Goal: Task Accomplishment & Management: Use online tool/utility

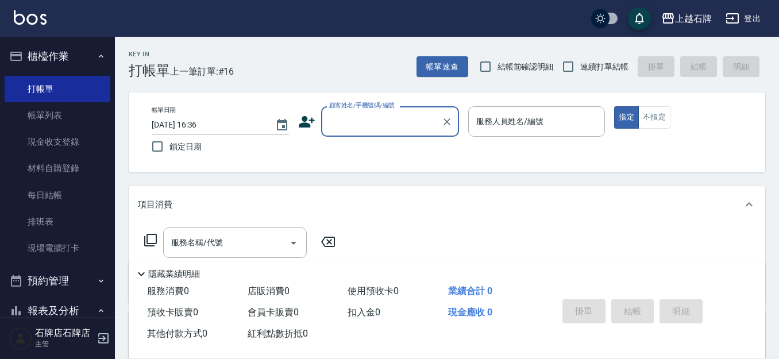
scroll to position [245, 0]
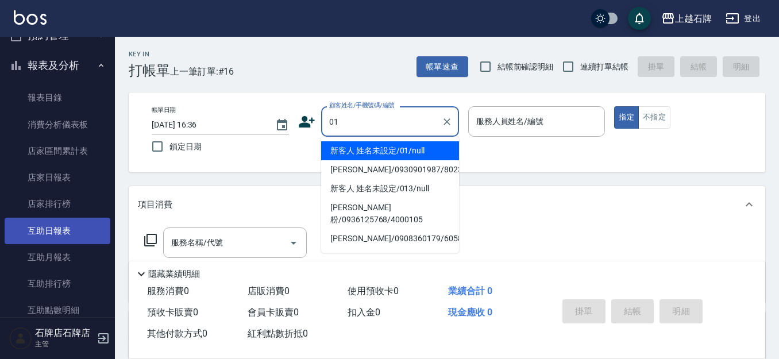
type input "新客人 姓名未設定/01/null"
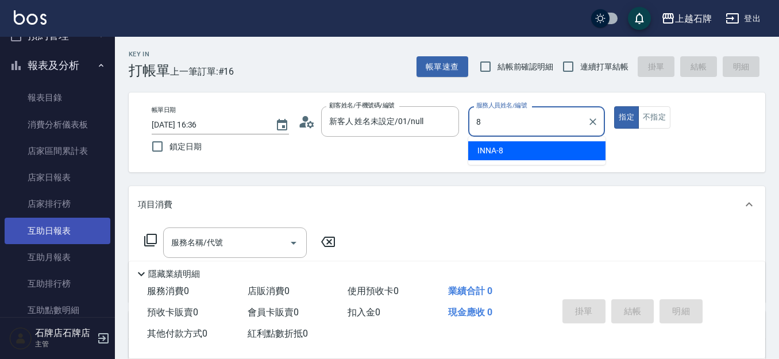
type input "INNA-8"
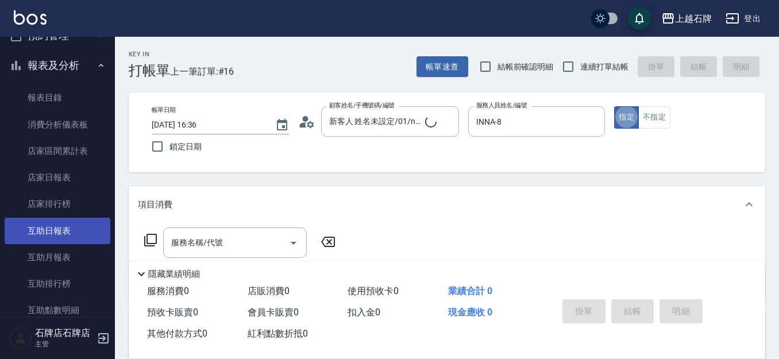
type button "true"
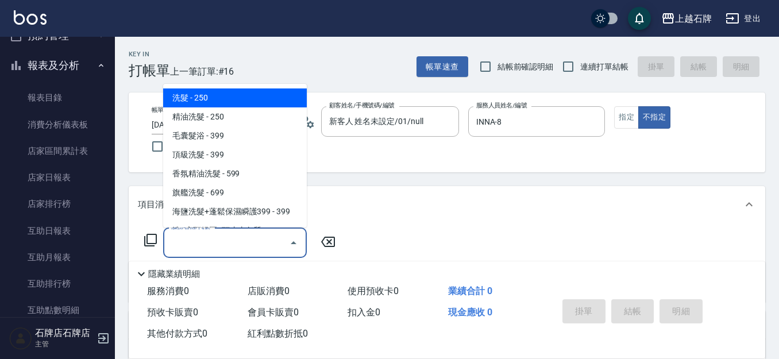
click at [217, 237] on input "服務名稱/代號" at bounding box center [226, 243] width 116 height 20
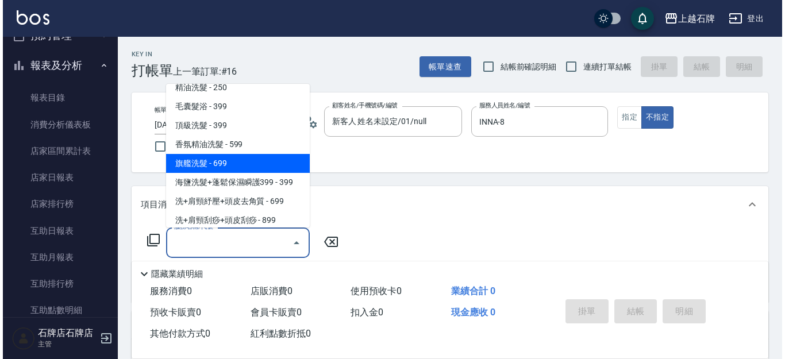
scroll to position [57, 0]
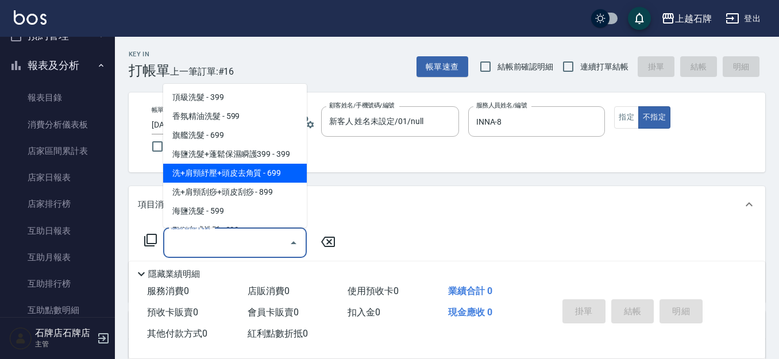
click at [225, 174] on span "洗+肩頸紓壓+頭皮去角質 - 699" at bounding box center [235, 173] width 144 height 19
type input "洗+肩頸紓壓+頭皮去角質(108)"
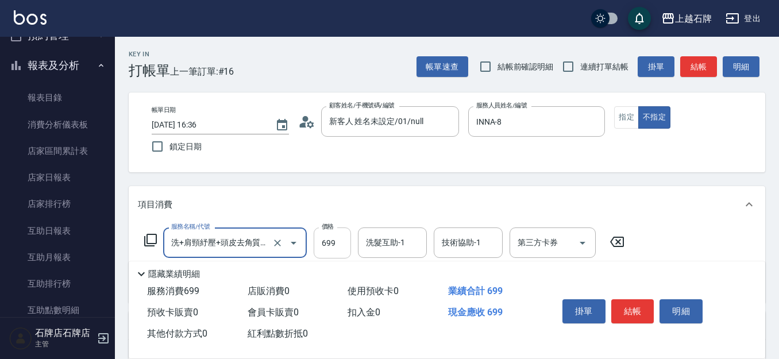
click at [346, 250] on input "699" at bounding box center [332, 243] width 37 height 31
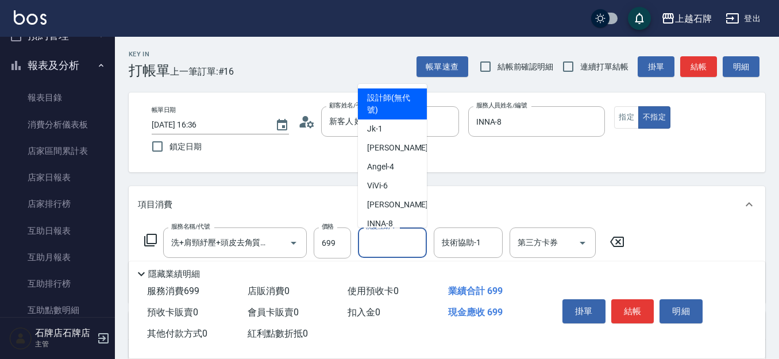
click at [395, 243] on input "洗髮互助-1" at bounding box center [392, 243] width 59 height 20
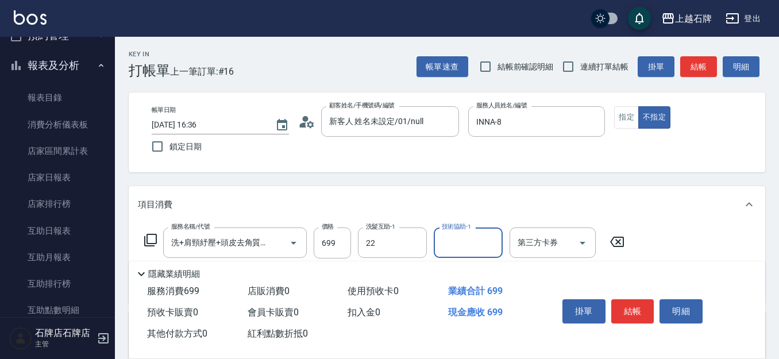
type input "嘉芸-22"
click at [646, 306] on button "結帳" at bounding box center [632, 311] width 43 height 24
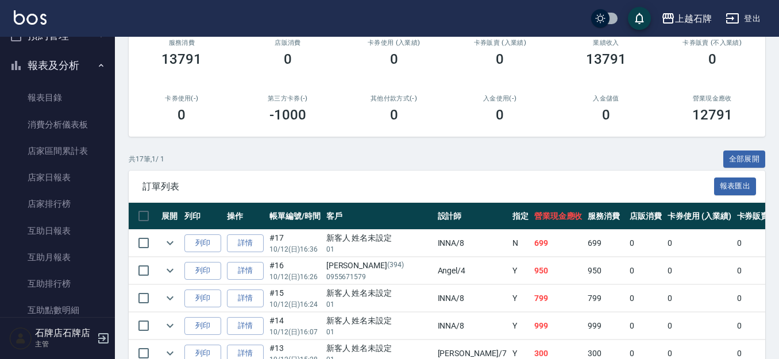
scroll to position [172, 0]
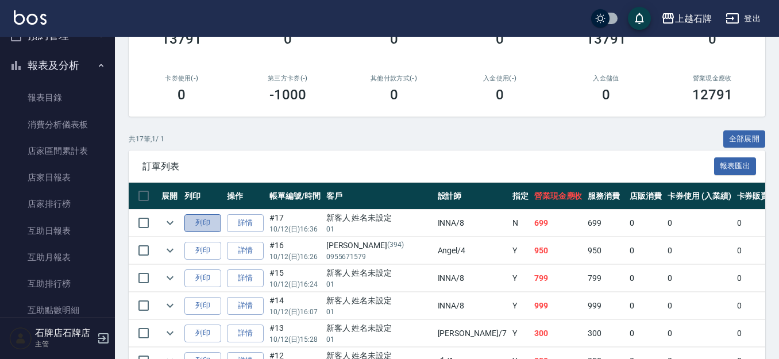
click at [199, 224] on button "列印" at bounding box center [202, 223] width 37 height 18
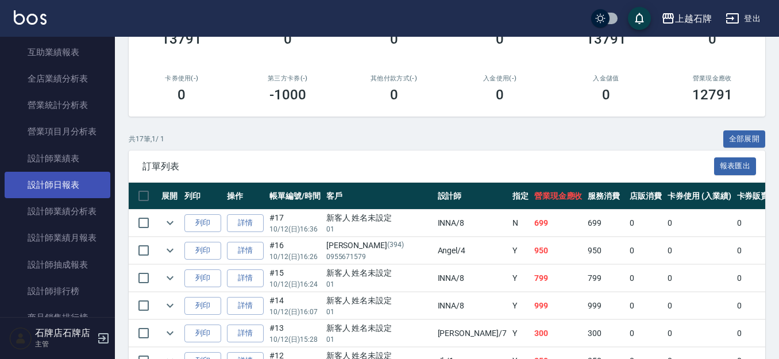
scroll to position [590, 0]
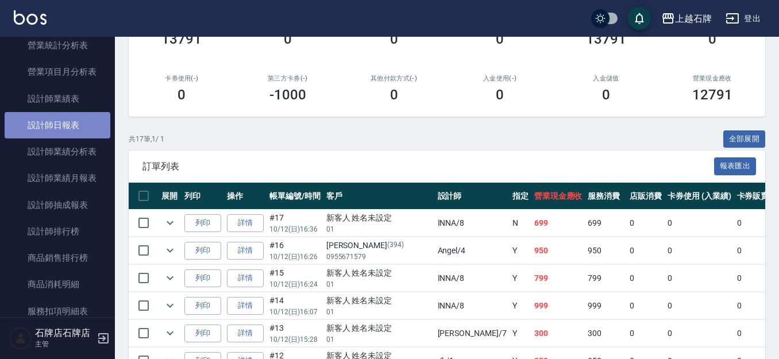
click at [74, 136] on link "設計師日報表" at bounding box center [58, 125] width 106 height 26
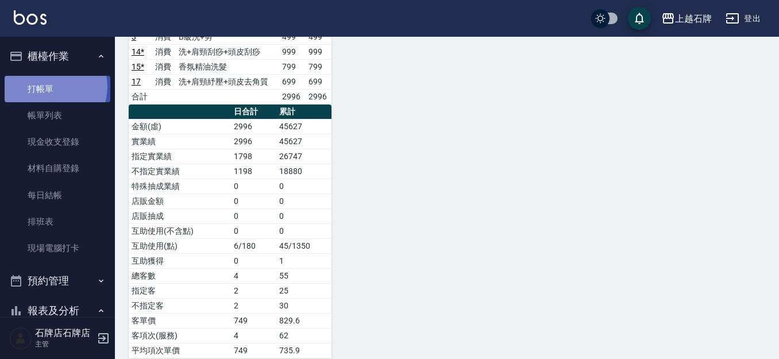
click at [49, 86] on link "打帳單" at bounding box center [58, 89] width 106 height 26
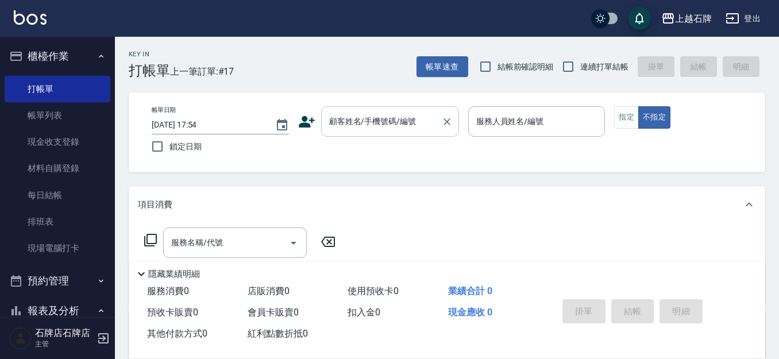
click at [334, 112] on div "顧客姓名/手機號碼/編號 顧客姓名/手機號碼/編號" at bounding box center [390, 121] width 138 height 30
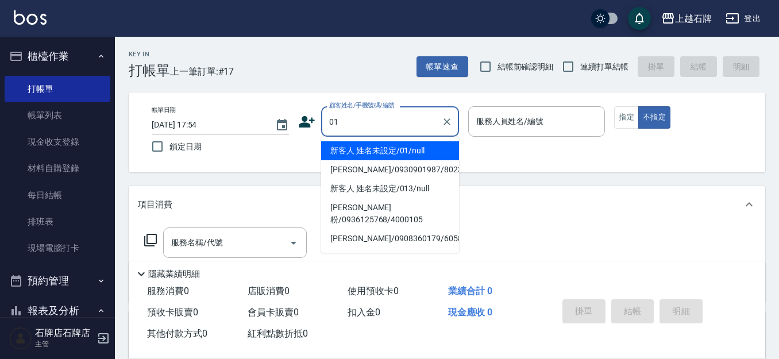
type input "新客人 姓名未設定/01/null"
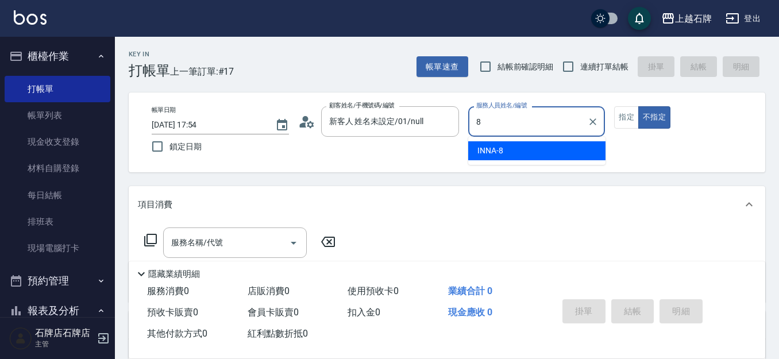
type input "INNA-8"
type button "false"
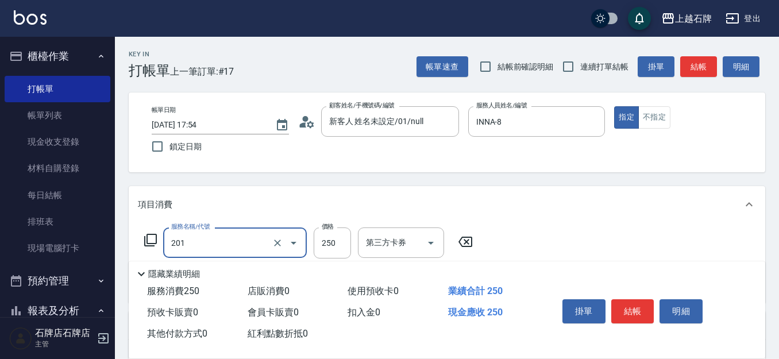
type input "B級單剪(201)"
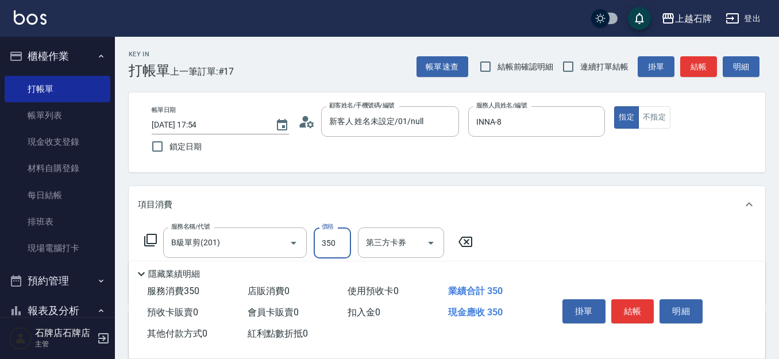
type input "350"
click at [627, 313] on button "結帳" at bounding box center [632, 311] width 43 height 24
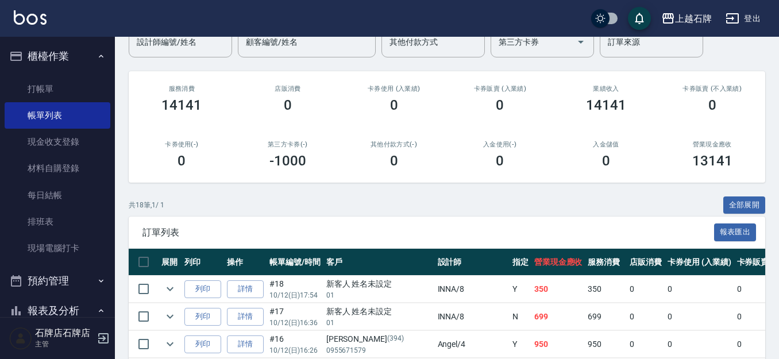
scroll to position [172, 0]
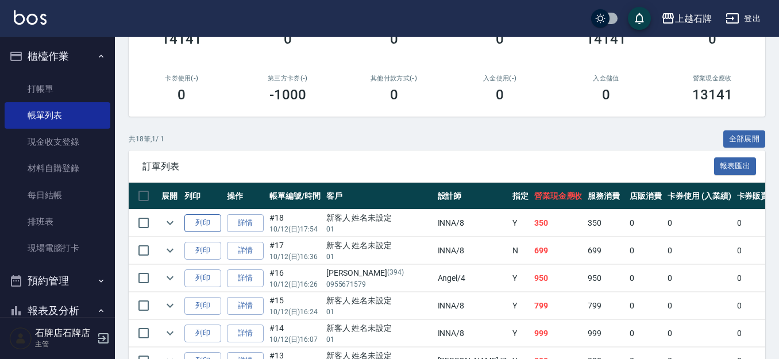
click at [205, 224] on button "列印" at bounding box center [202, 223] width 37 height 18
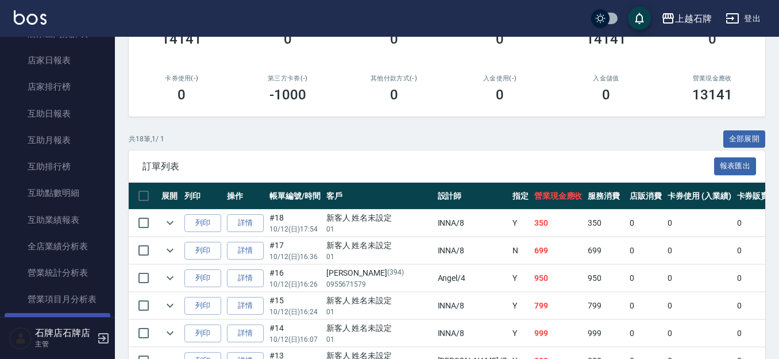
scroll to position [460, 0]
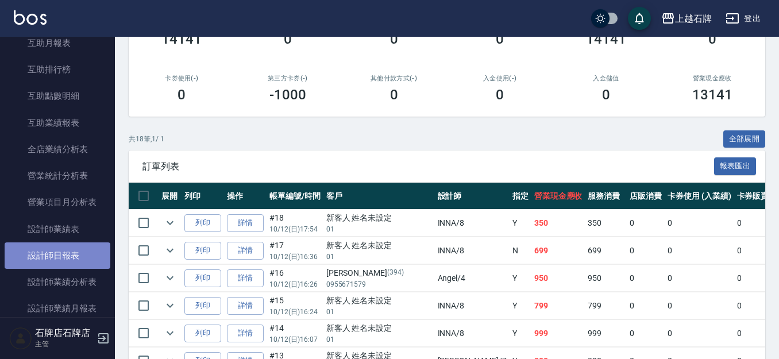
click at [69, 252] on link "設計師日報表" at bounding box center [58, 255] width 106 height 26
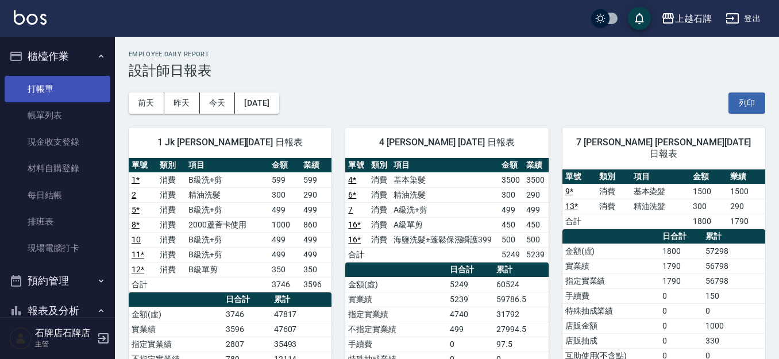
click at [56, 95] on link "打帳單" at bounding box center [58, 89] width 106 height 26
